Goal: Task Accomplishment & Management: Use online tool/utility

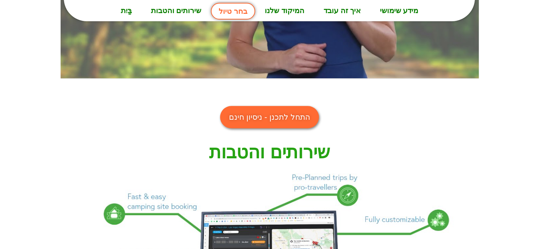
scroll to position [567, 0]
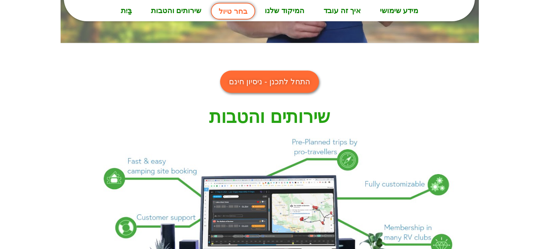
click at [277, 78] on font "התחל לתכנן - ניסיון חינם" at bounding box center [269, 81] width 81 height 9
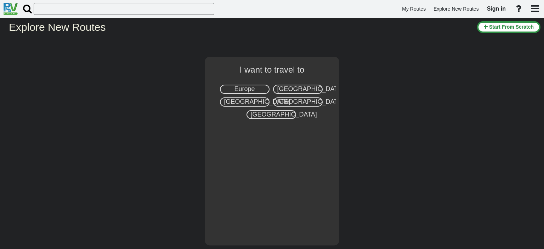
click at [248, 88] on span "Europe" at bounding box center [244, 88] width 21 height 7
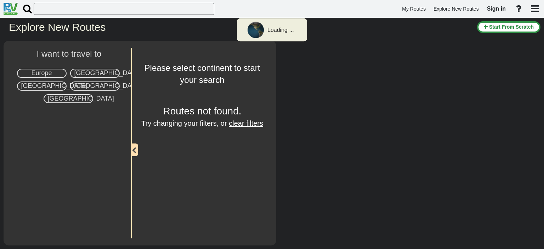
select select "number:1"
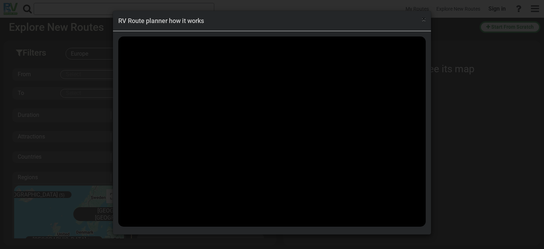
click at [423, 18] on span "×" at bounding box center [424, 19] width 4 height 8
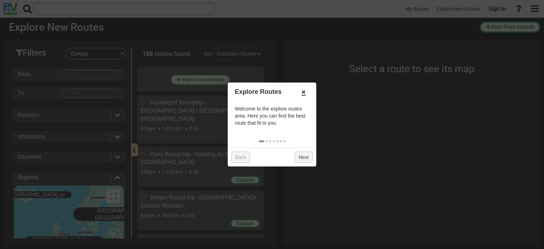
click at [305, 90] on link "×" at bounding box center [303, 92] width 11 height 12
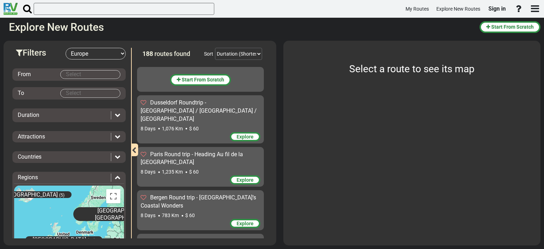
click at [63, 74] on body "My Routes Explore New Routes Sign in ×" at bounding box center [272, 124] width 544 height 249
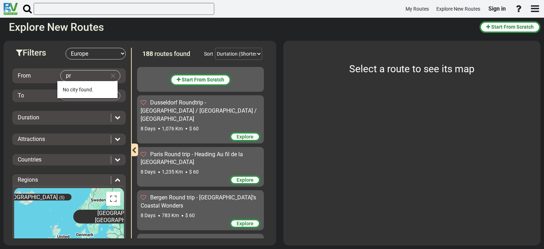
type input "p"
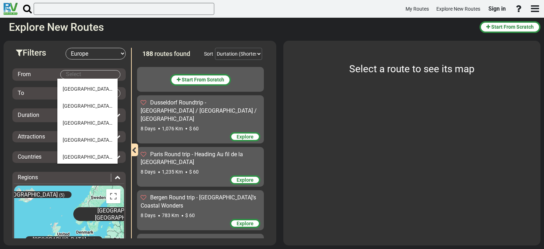
scroll to position [1054, 0]
click at [68, 153] on span "[GEOGRAPHIC_DATA]" at bounding box center [88, 155] width 50 height 6
type input "[GEOGRAPHIC_DATA]"
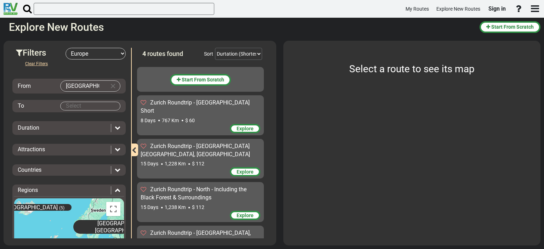
click at [75, 102] on body "My Routes Explore New Routes Sign in ×" at bounding box center [272, 124] width 544 height 249
type input "p"
